Goal: Connect with others: Connect with others

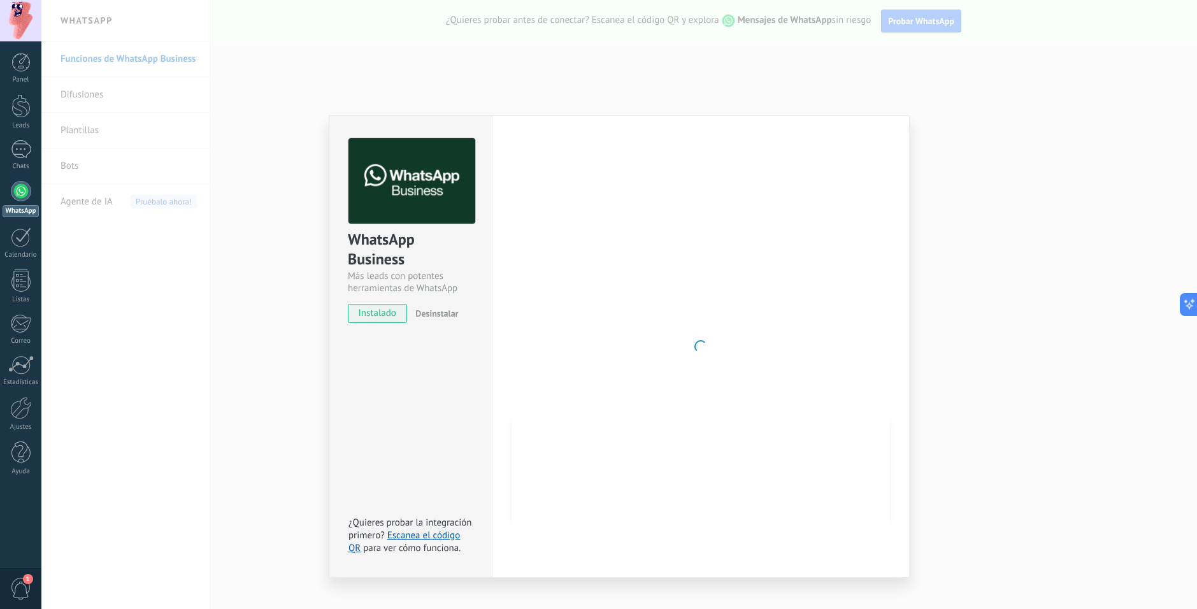
click at [440, 191] on img at bounding box center [411, 181] width 127 height 86
click at [190, 313] on div "WhatsApp Business Más leads con potentes herramientas de WhatsApp instalado Des…" at bounding box center [619, 304] width 1156 height 609
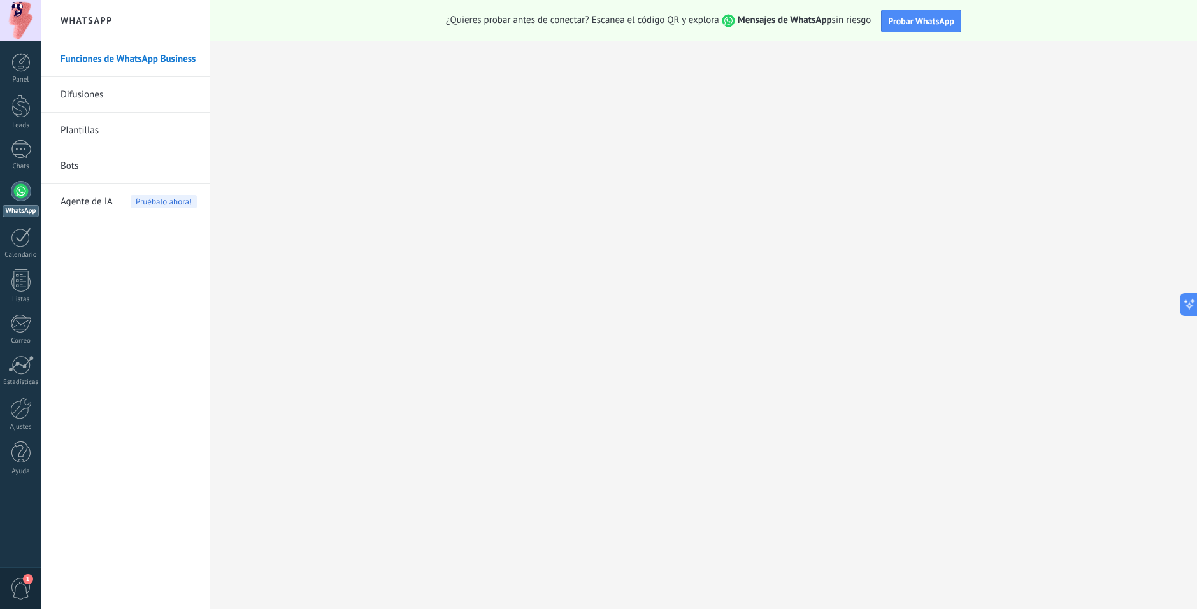
click at [20, 193] on div at bounding box center [21, 191] width 20 height 20
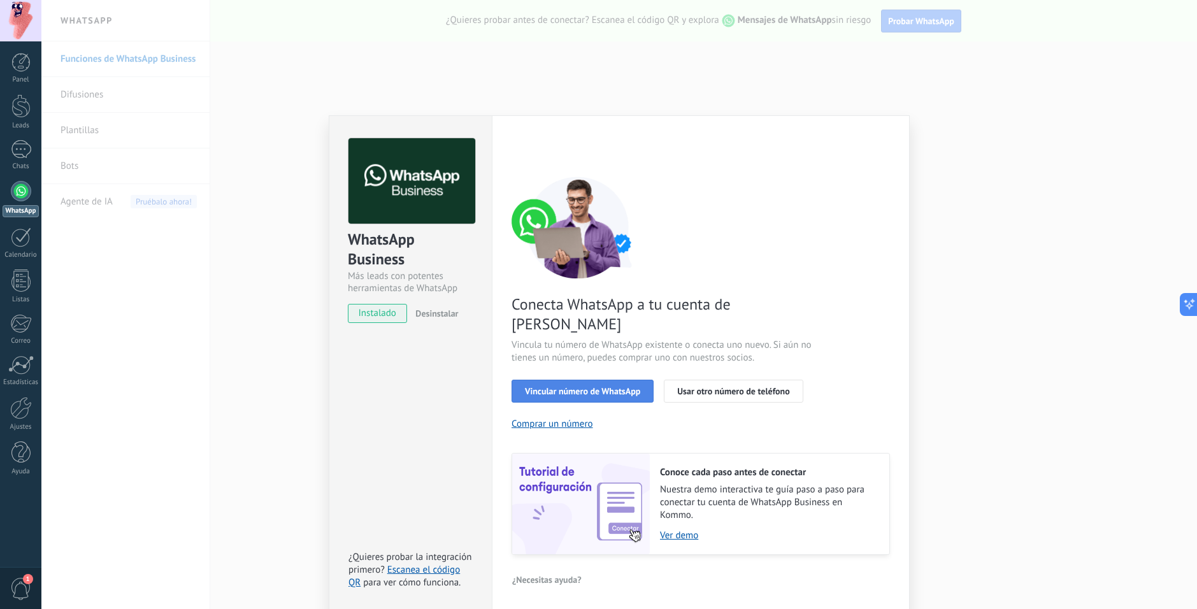
click at [595, 387] on span "Vincular número de WhatsApp" at bounding box center [582, 391] width 115 height 9
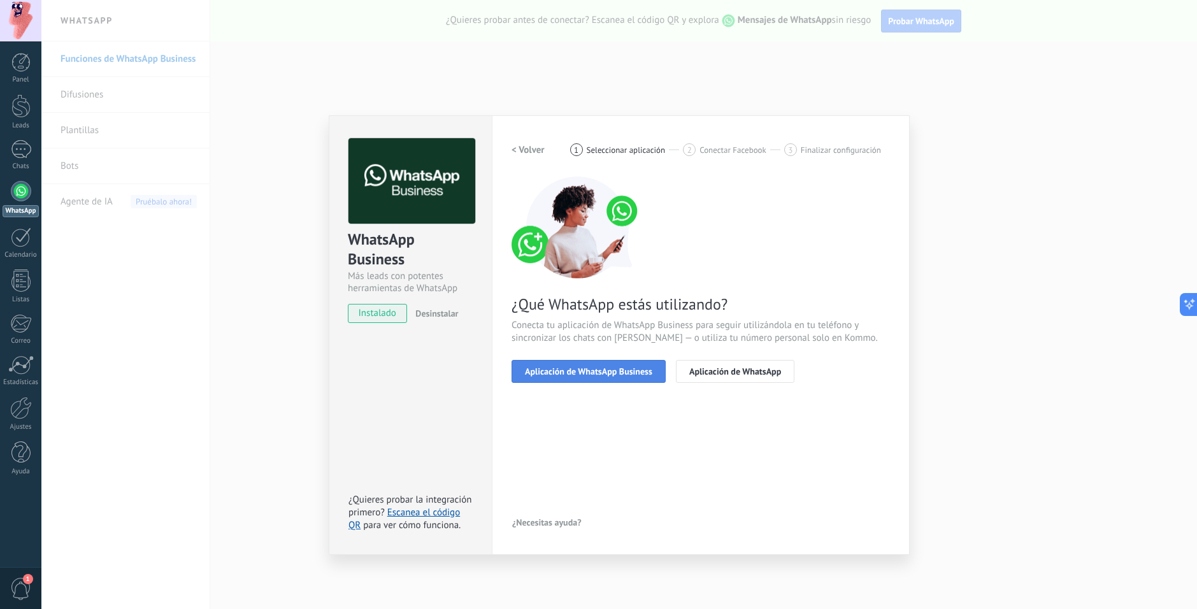
click at [597, 373] on span "Aplicación de WhatsApp Business" at bounding box center [588, 371] width 127 height 9
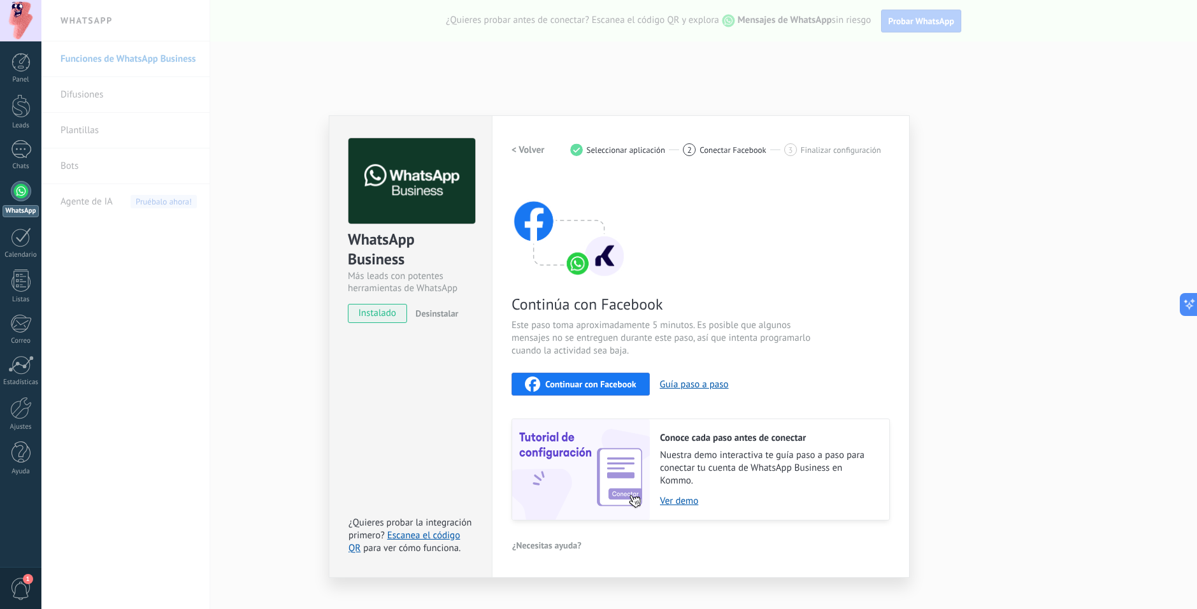
click at [596, 384] on span "Continuar con Facebook" at bounding box center [590, 384] width 91 height 9
